Goal: Ask a question

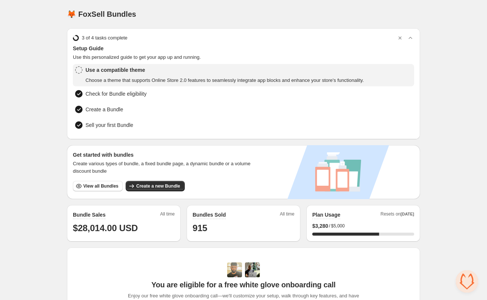
click at [46, 112] on div "Home Bundles Analytics Plan and Billing 🦊 FoxSell Bundles. This page is ready 🦊…" at bounding box center [243, 239] width 487 height 479
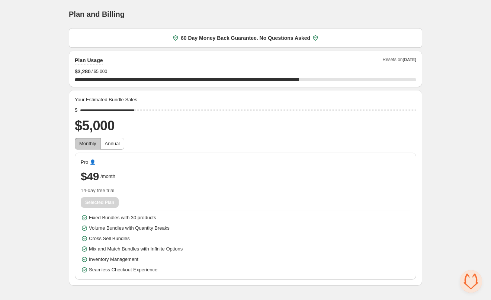
click at [54, 197] on div "Home Bundles Analytics Plan and Billing Plan and Billing. This page is ready Pl…" at bounding box center [245, 142] width 491 height 285
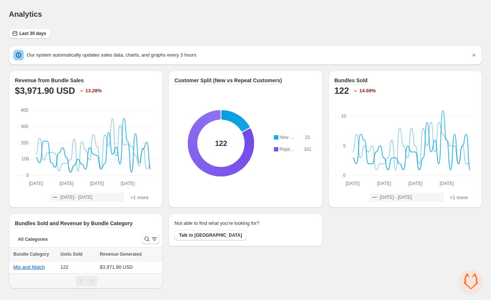
click at [371, 246] on div "Revenue from Bundle Sales $3,971.90 USD 13.28 % [DATE] [DATE] [DATE] [DATE] [DA…" at bounding box center [245, 180] width 473 height 218
click at [32, 32] on span "Last 30 days" at bounding box center [32, 33] width 27 height 6
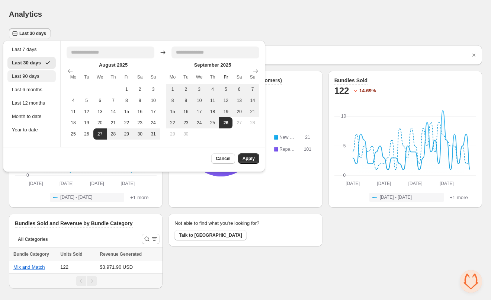
click at [39, 73] on div "Last 90 days" at bounding box center [31, 76] width 39 height 7
type input "**********"
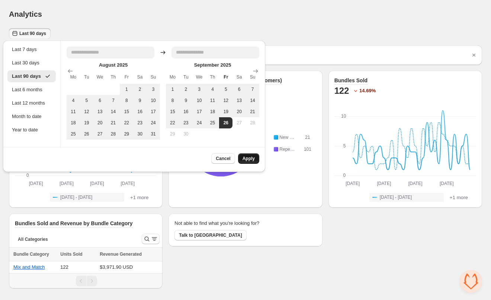
click at [248, 161] on span "Apply" at bounding box center [248, 158] width 12 height 6
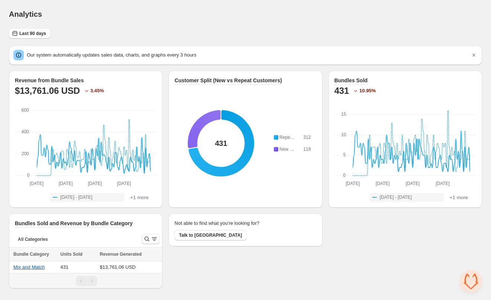
click at [225, 20] on div "Analytics. This page is ready Analytics" at bounding box center [245, 14] width 473 height 28
click at [236, 26] on div "Analytics. This page is ready Analytics" at bounding box center [245, 14] width 473 height 28
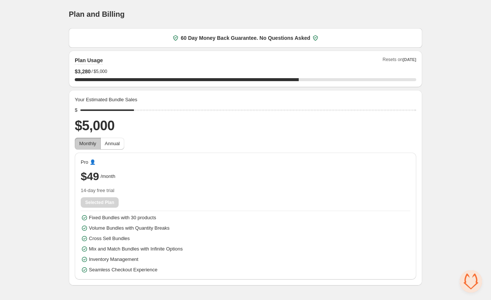
click at [45, 69] on div "Home Bundles Analytics Plan and Billing Plan and Billing. This page is ready Pl…" at bounding box center [245, 142] width 491 height 285
click at [475, 280] on span "Open chat" at bounding box center [471, 281] width 22 height 22
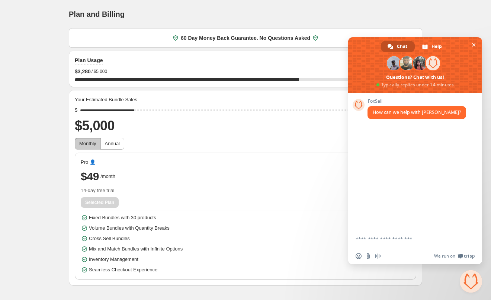
click at [396, 235] on textarea "Compose your message..." at bounding box center [406, 238] width 103 height 7
type textarea "*"
type textarea "**********"
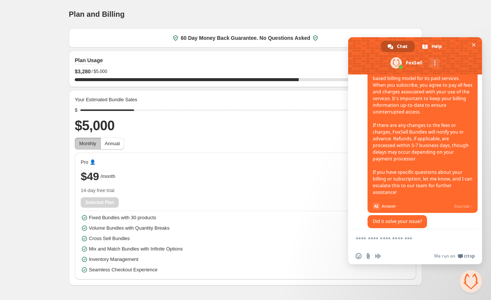
scroll to position [137, 0]
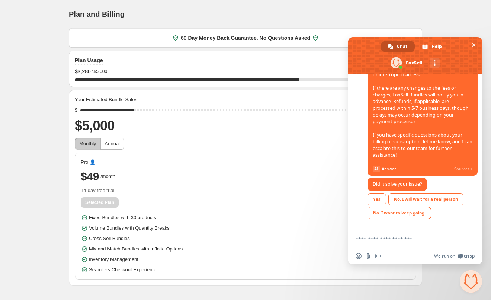
click at [383, 237] on textarea "Compose your message..." at bounding box center [406, 238] width 103 height 7
type textarea "**********"
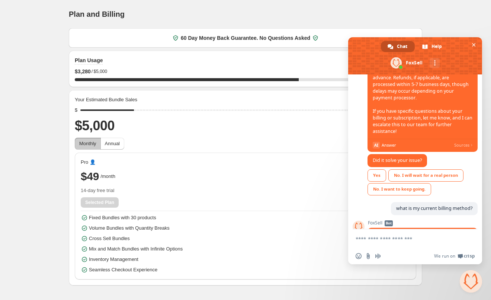
scroll to position [300, 0]
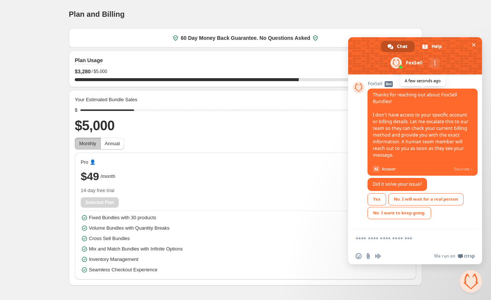
click at [427, 135] on span "Thanks for reaching out about FoxSell Bundles! I don’t have access to your spec…" at bounding box center [421, 124] width 96 height 67
